Goal: Task Accomplishment & Management: Use online tool/utility

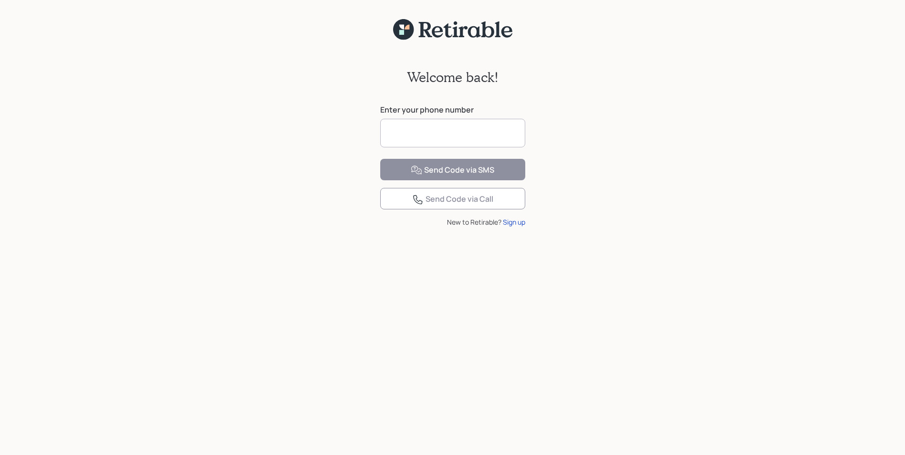
click at [431, 137] on input at bounding box center [452, 133] width 145 height 29
type input "**********"
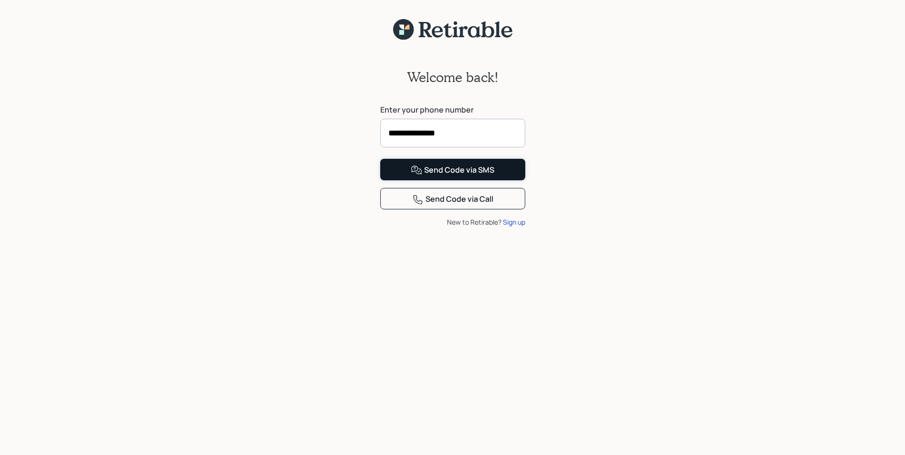
click at [456, 176] on div "Send Code via SMS" at bounding box center [453, 170] width 84 height 11
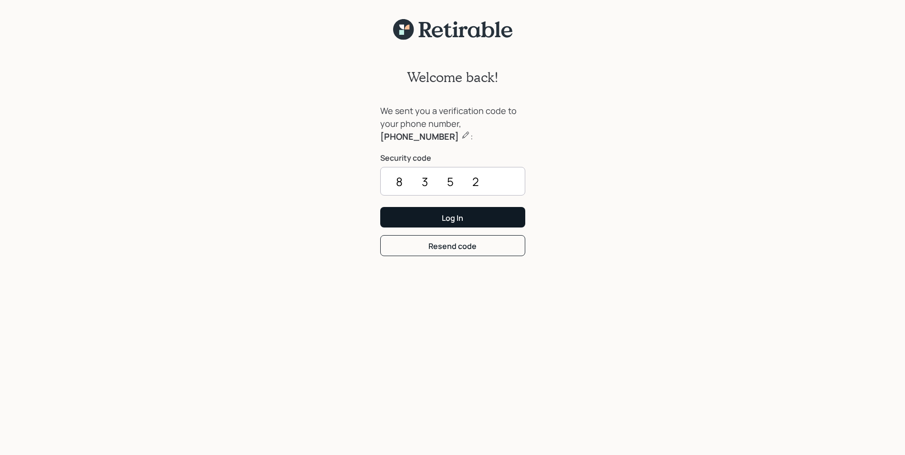
type input "8352"
click at [457, 221] on div "Log In" at bounding box center [452, 218] width 21 height 10
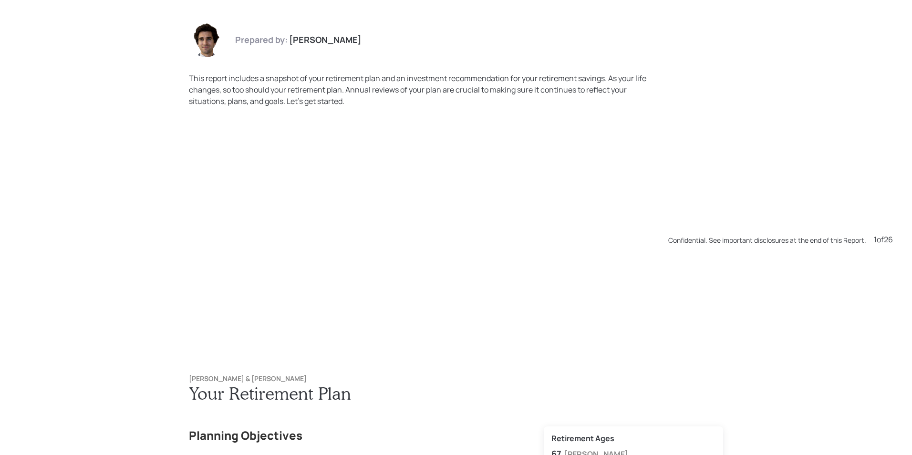
scroll to position [455, 0]
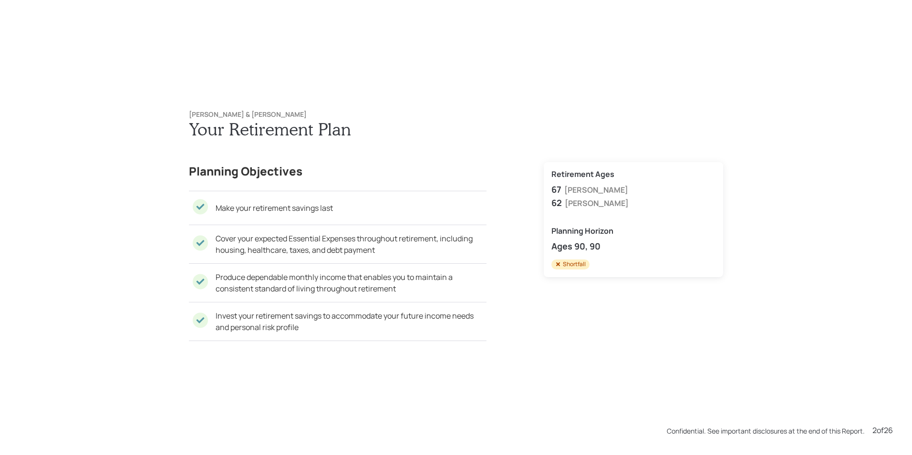
click at [564, 265] on div "Shortfall" at bounding box center [570, 265] width 31 height 8
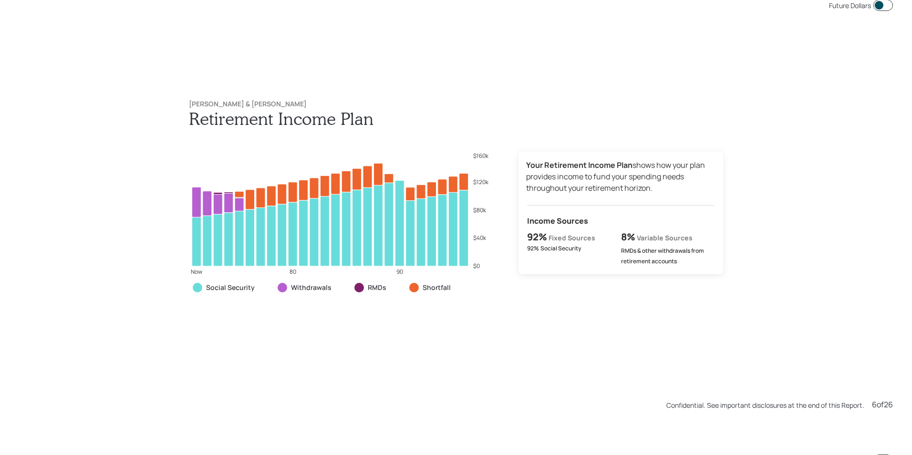
scroll to position [2276, 0]
